Goal: Navigation & Orientation: Understand site structure

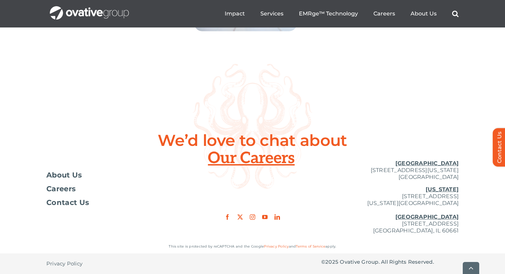
scroll to position [2580, 0]
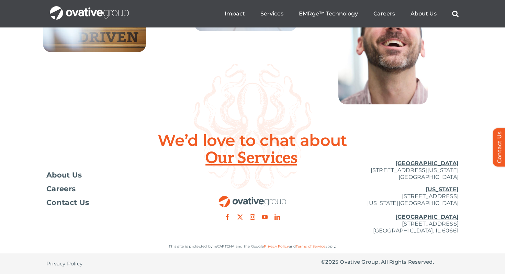
click at [242, 158] on icon at bounding box center [253, 126] width 120 height 125
click at [67, 178] on span "About Us" at bounding box center [64, 175] width 36 height 7
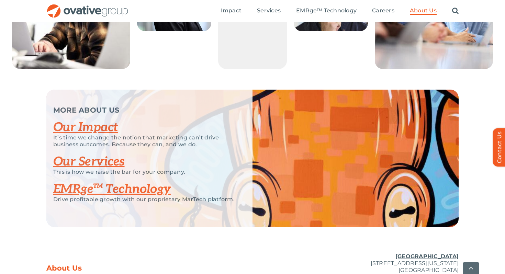
scroll to position [1415, 0]
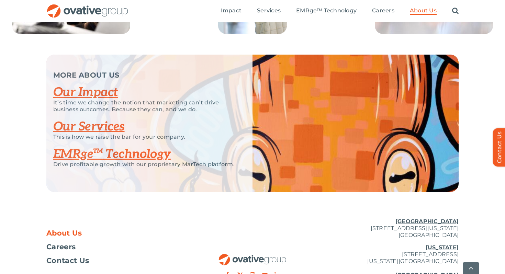
click at [101, 134] on link "Our Services" at bounding box center [89, 126] width 72 height 15
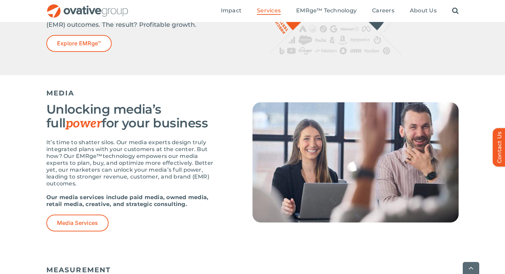
scroll to position [429, 0]
